Goal: Task Accomplishment & Management: Manage account settings

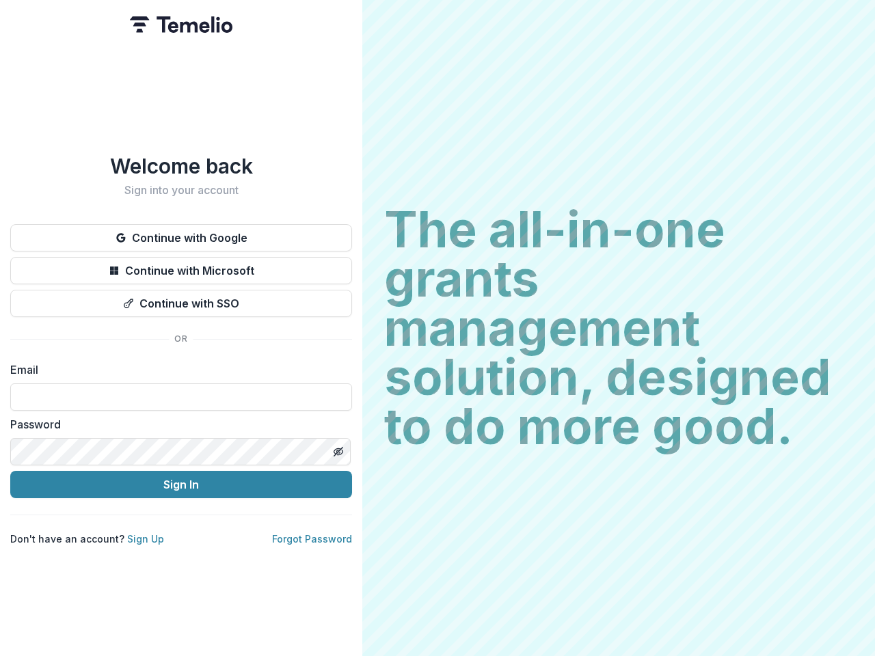
click at [437, 328] on h2 "The all-in-one grants management solution, designed to do more good." at bounding box center [618, 328] width 469 height 246
click at [181, 232] on button "Continue with Google" at bounding box center [181, 237] width 342 height 27
click at [181, 265] on button "Continue with Microsoft" at bounding box center [181, 270] width 342 height 27
click at [181, 298] on button "Continue with SSO" at bounding box center [181, 303] width 342 height 27
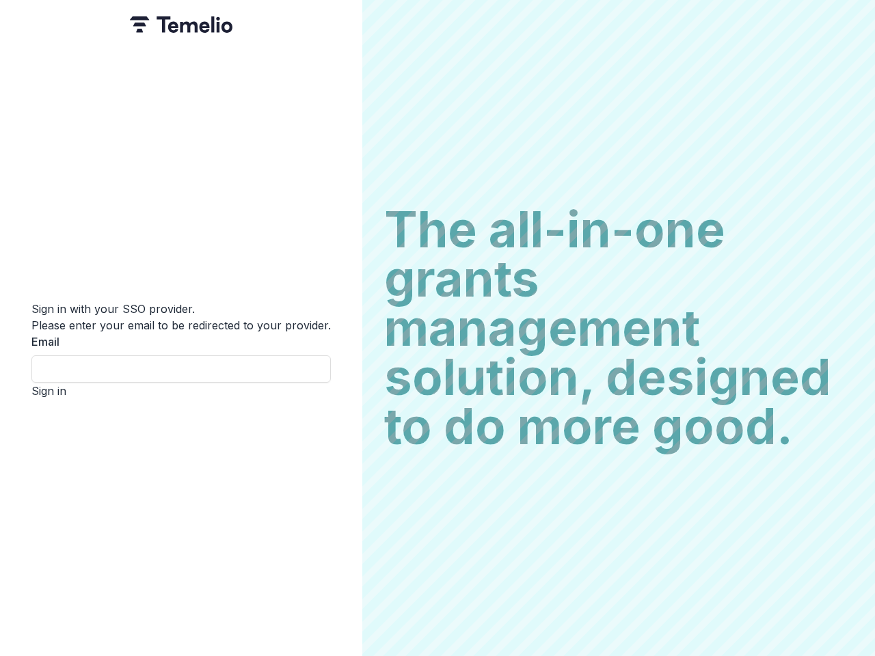
click at [338, 446] on div "Sign in with your SSO provider. Please enter your email to be redirected to you…" at bounding box center [181, 328] width 362 height 656
